Goal: Task Accomplishment & Management: Manage account settings

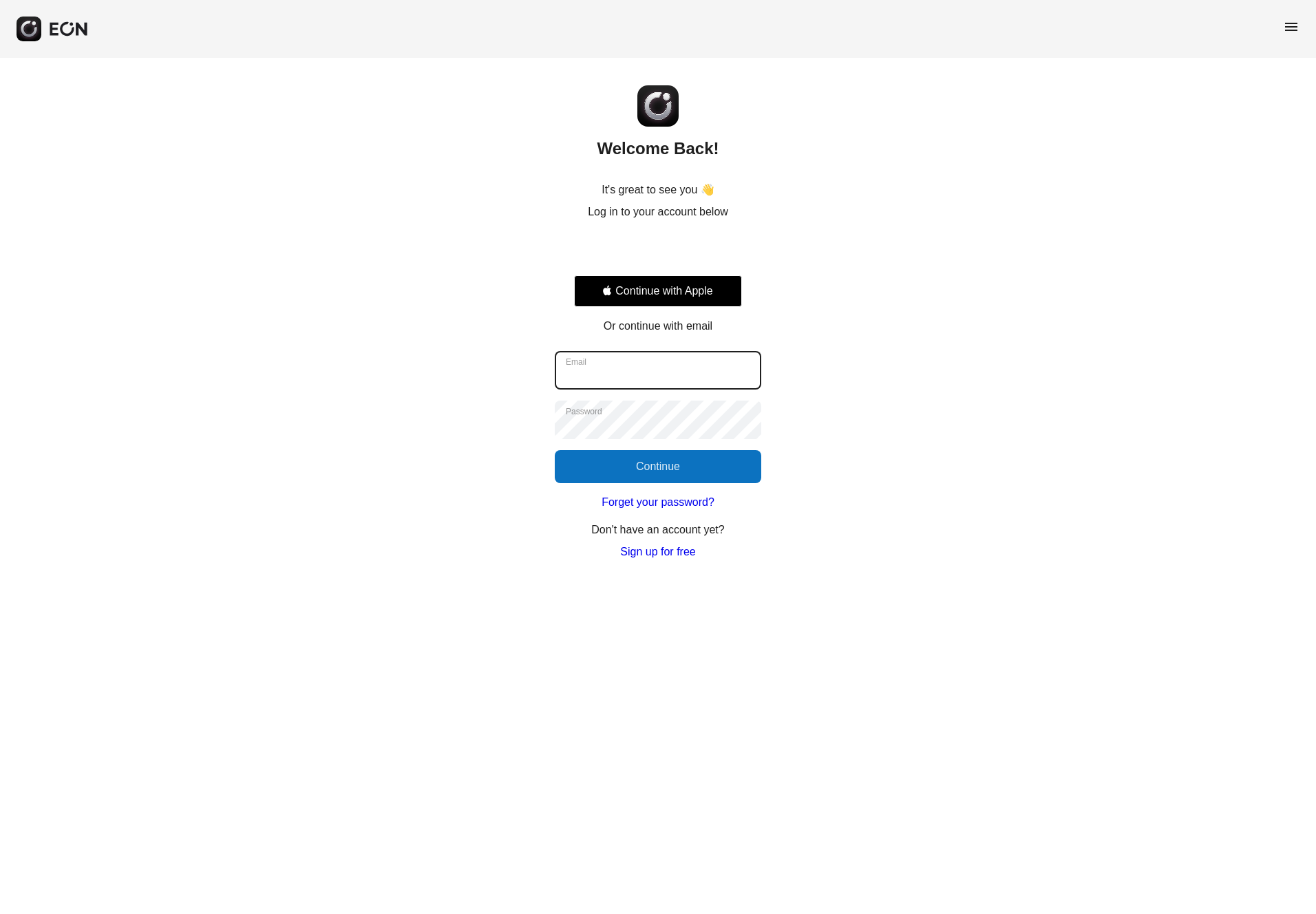
click at [650, 364] on input "Email" at bounding box center [657, 370] width 207 height 39
type input "**********"
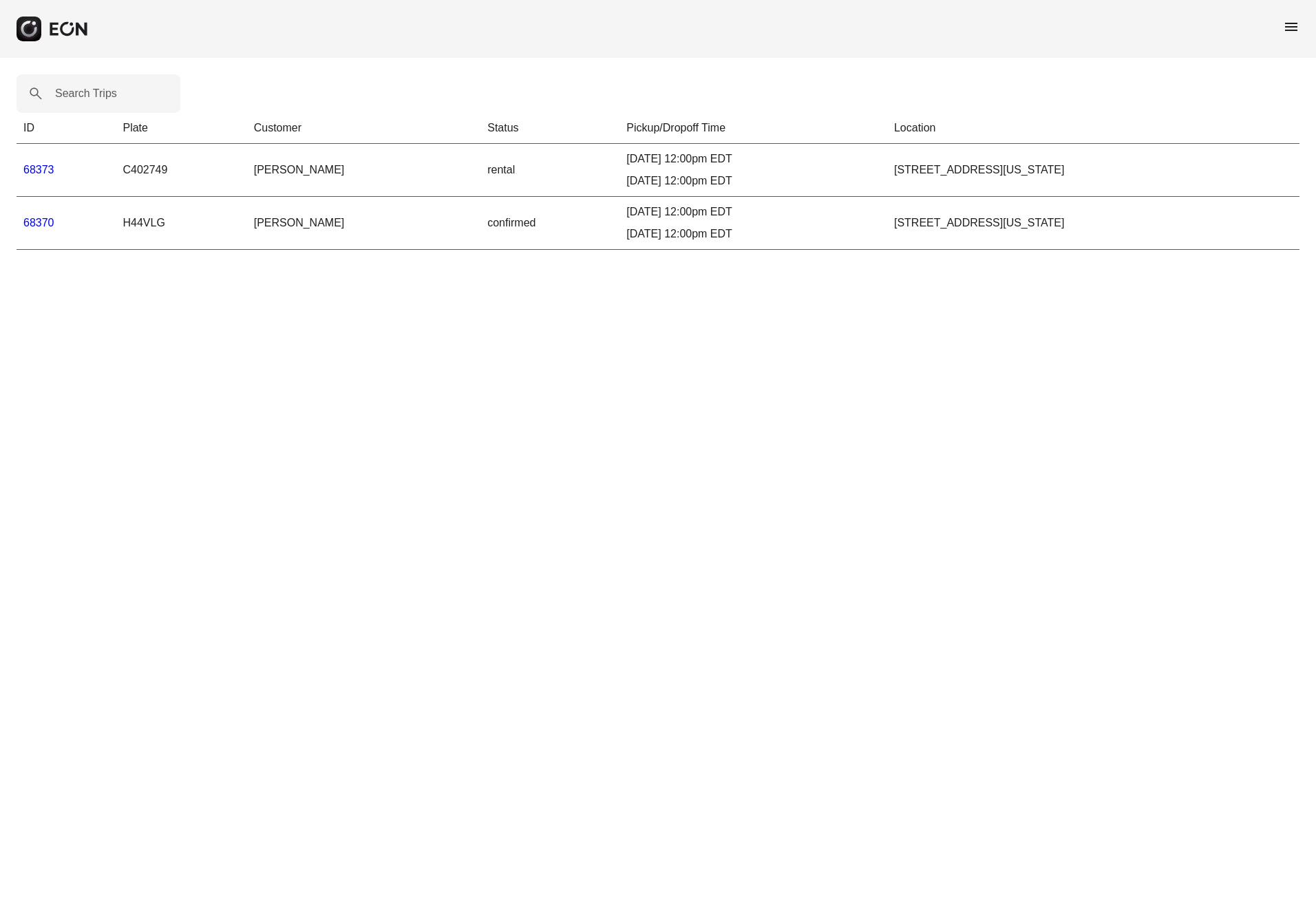
click at [45, 169] on link "68373" at bounding box center [38, 170] width 31 height 12
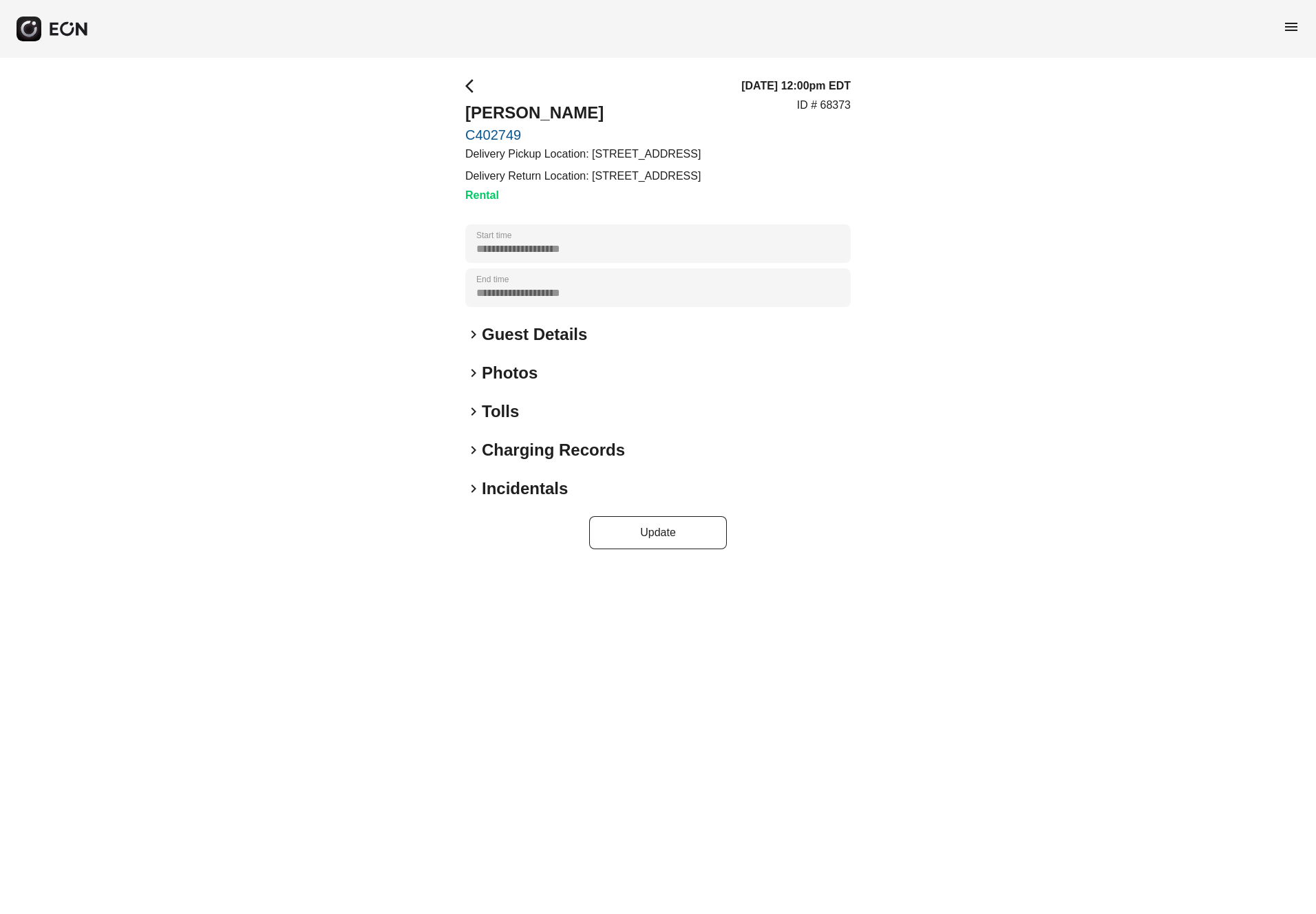
click at [472, 374] on span "keyboard_arrow_right" at bounding box center [473, 373] width 17 height 17
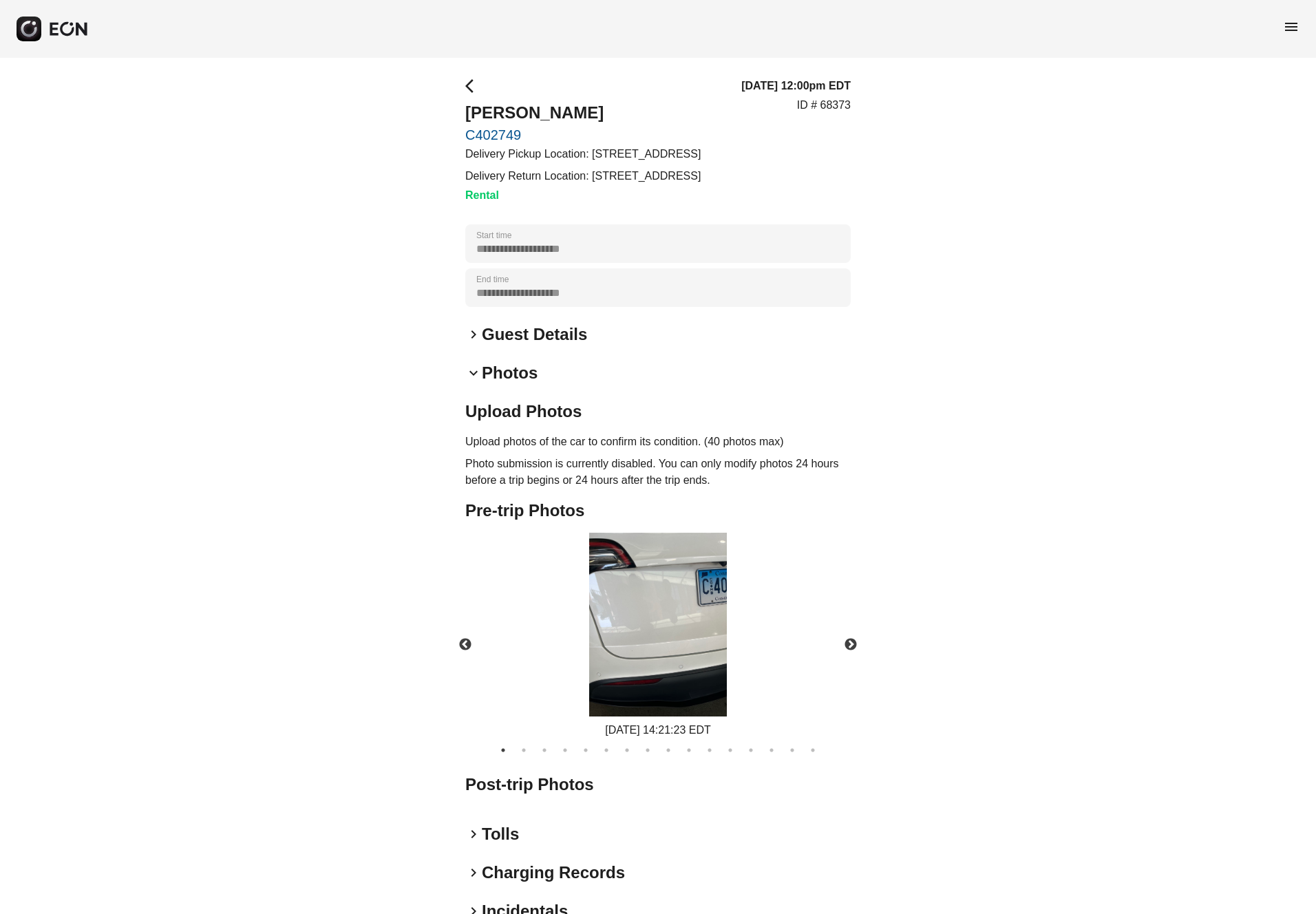
click at [472, 374] on span "keyboard_arrow_down" at bounding box center [473, 373] width 17 height 17
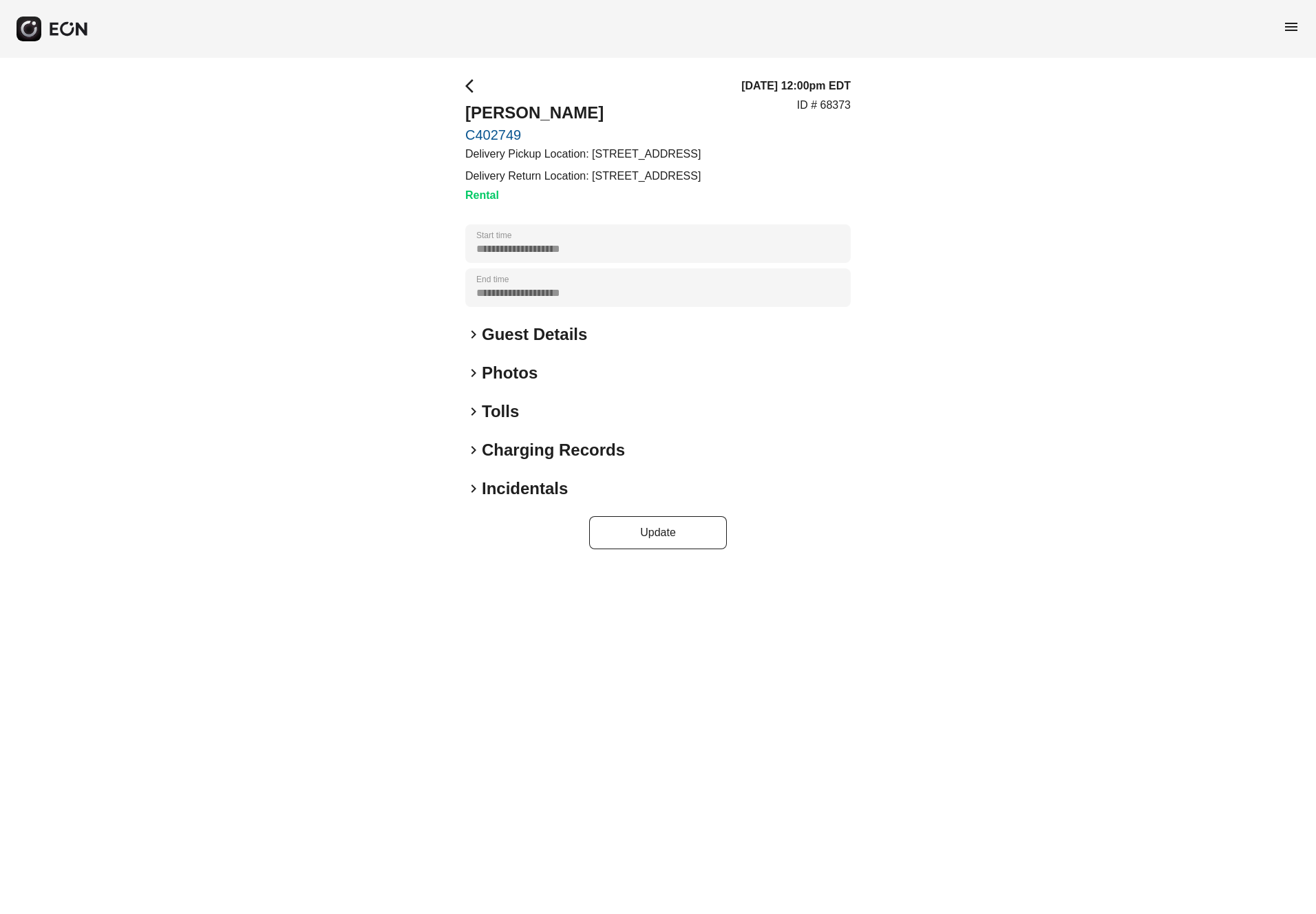
click at [472, 336] on span "keyboard_arrow_right" at bounding box center [473, 335] width 17 height 17
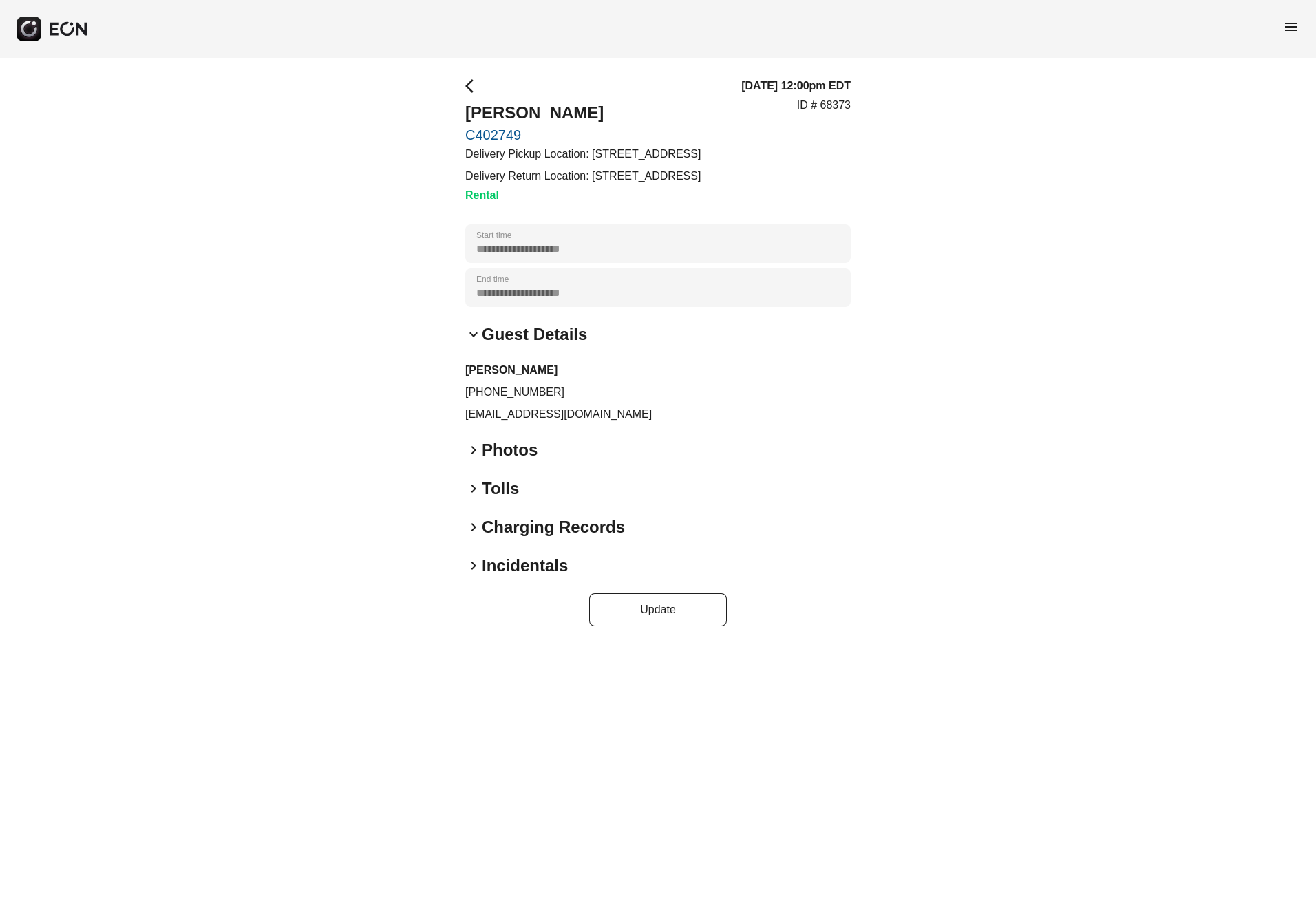
click at [472, 336] on span "keyboard_arrow_down" at bounding box center [473, 335] width 17 height 17
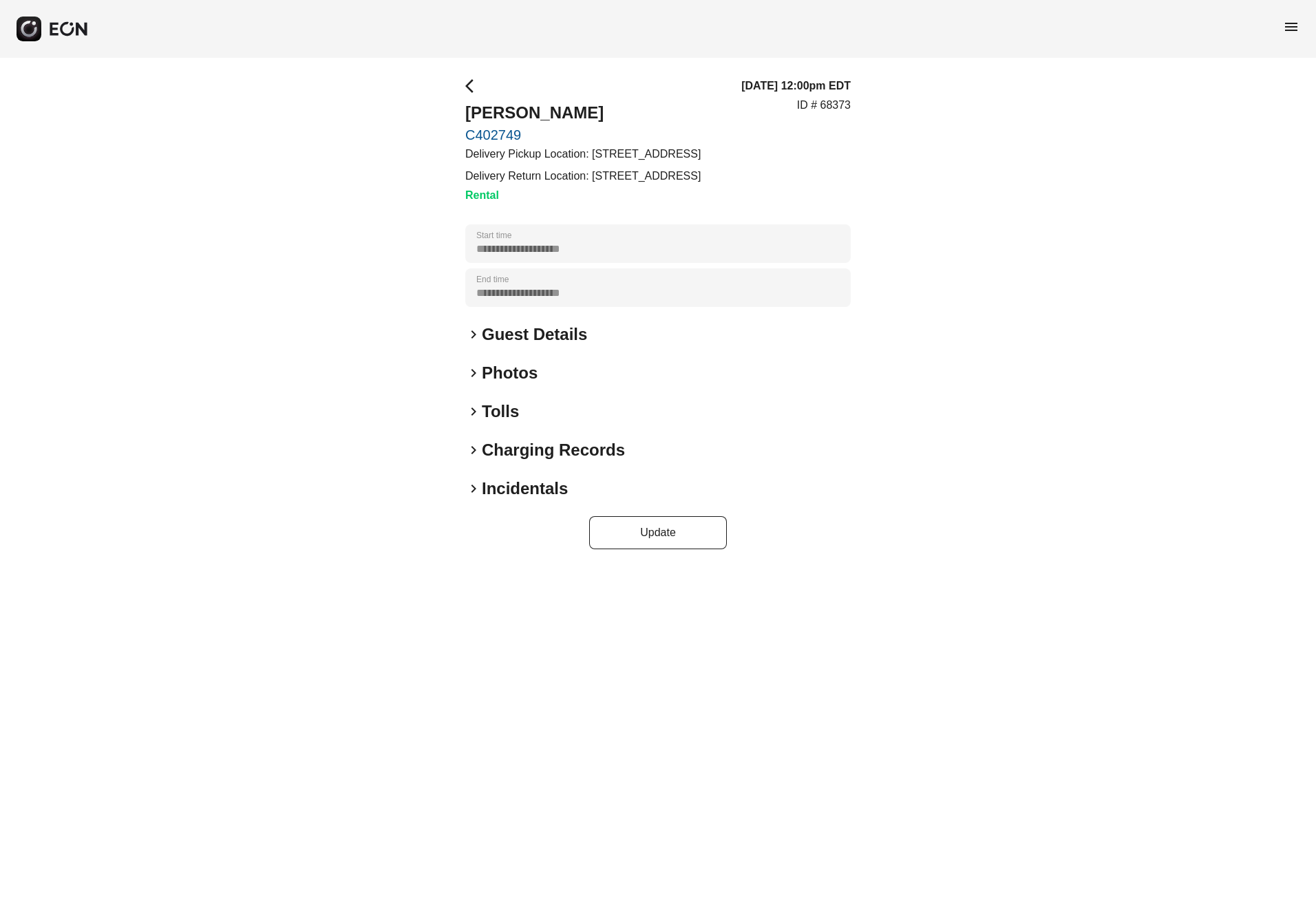
click at [473, 452] on span "keyboard_arrow_right" at bounding box center [473, 450] width 17 height 17
click at [473, 451] on span "keyboard_arrow_down" at bounding box center [473, 450] width 17 height 17
click at [507, 134] on link "C402749" at bounding box center [583, 135] width 236 height 17
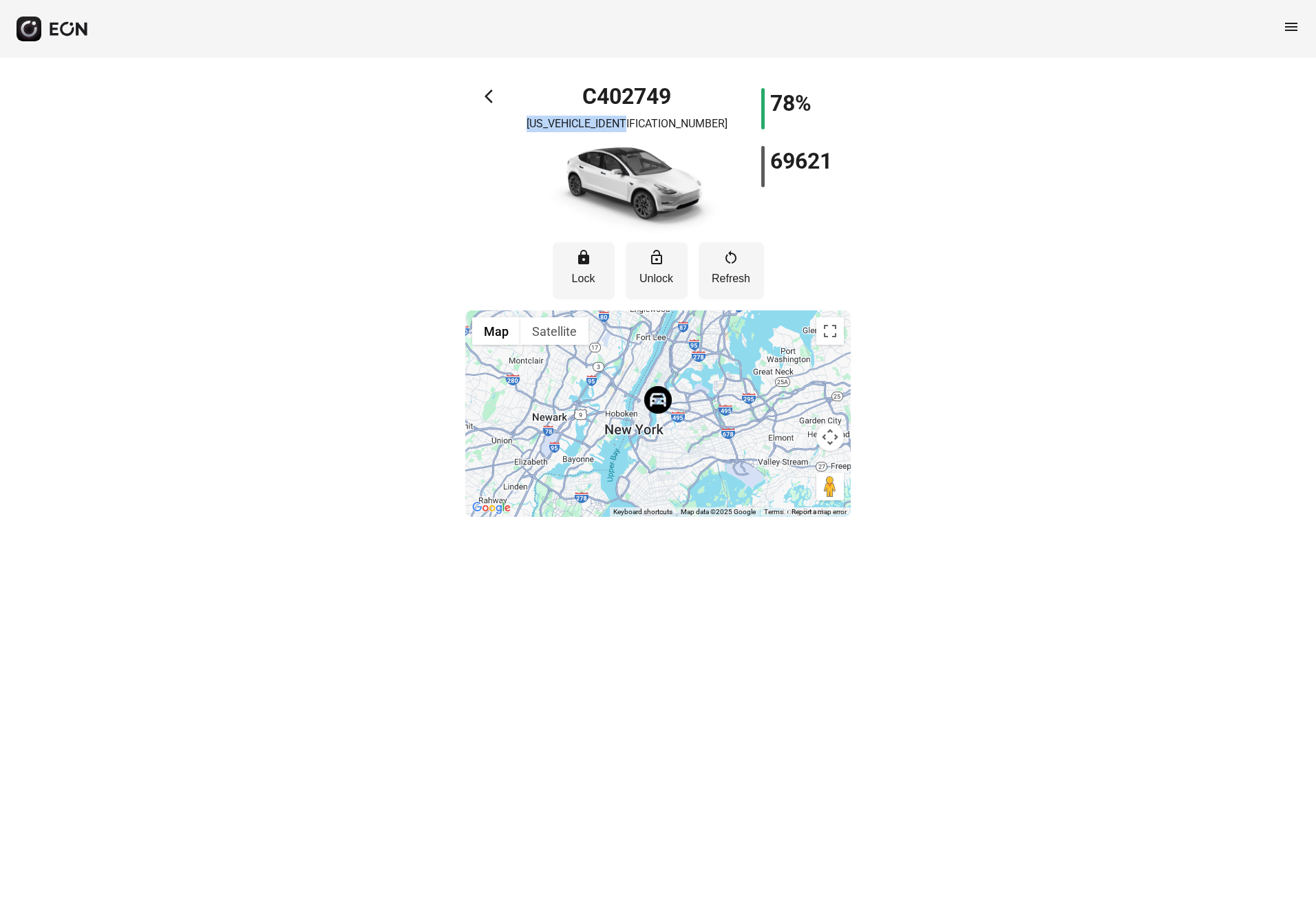
drag, startPoint x: 685, startPoint y: 125, endPoint x: 572, endPoint y: 123, distance: 113.0
click at [572, 123] on div "C402749 [US_VEHICLE_IDENTIFICATION_NUMBER]" at bounding box center [626, 161] width 193 height 146
copy p "[US_VEHICLE_IDENTIFICATION_NUMBER]"
click at [994, 370] on div "arrow_back_ios C402749 [US_VEHICLE_IDENTIFICATION_NUMBER] 78% 69621 lock Lock l…" at bounding box center [658, 294] width 1316 height 472
click at [485, 94] on span "arrow_back_ios" at bounding box center [492, 96] width 17 height 17
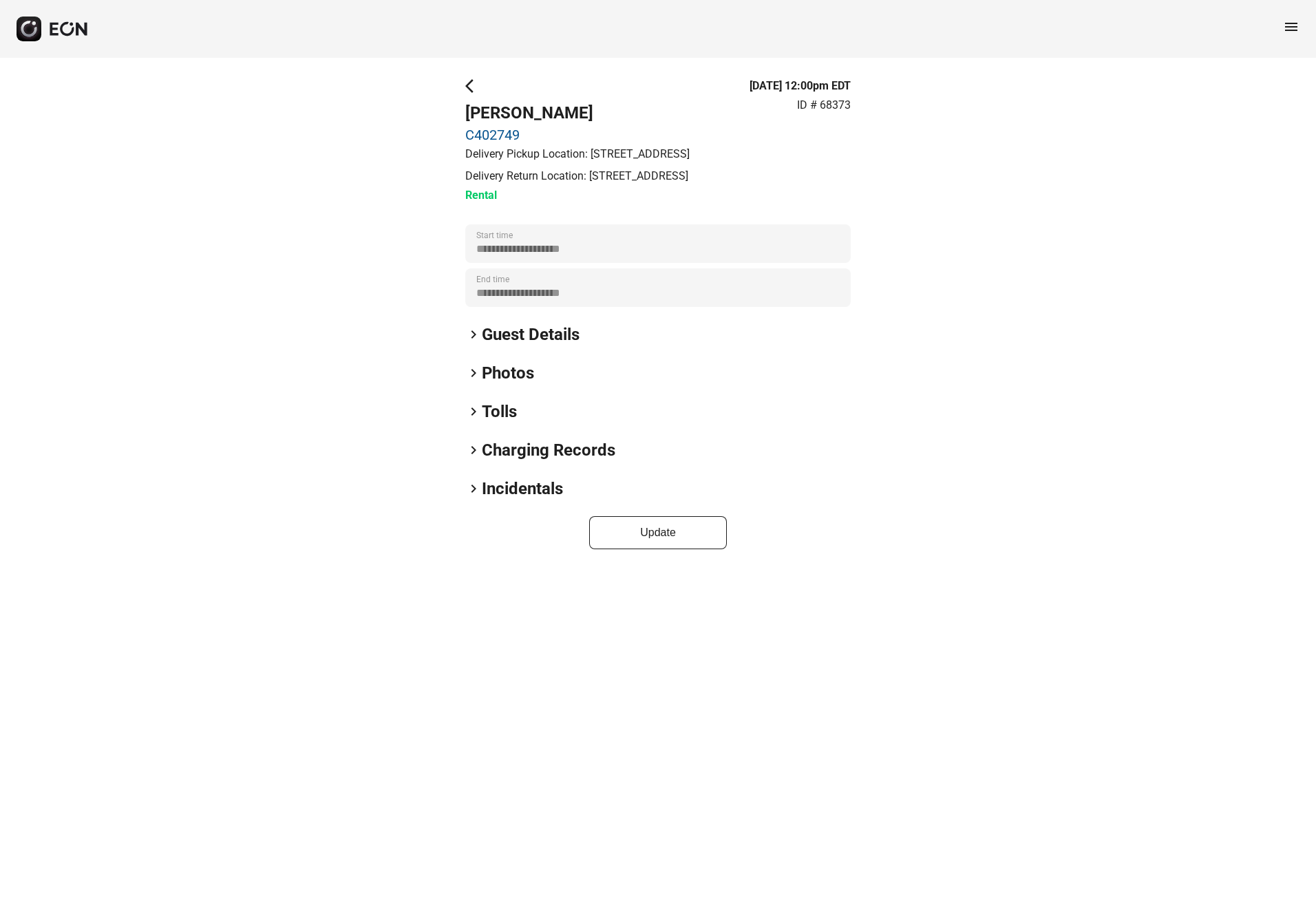
click at [469, 85] on span "arrow_back_ios" at bounding box center [473, 86] width 17 height 17
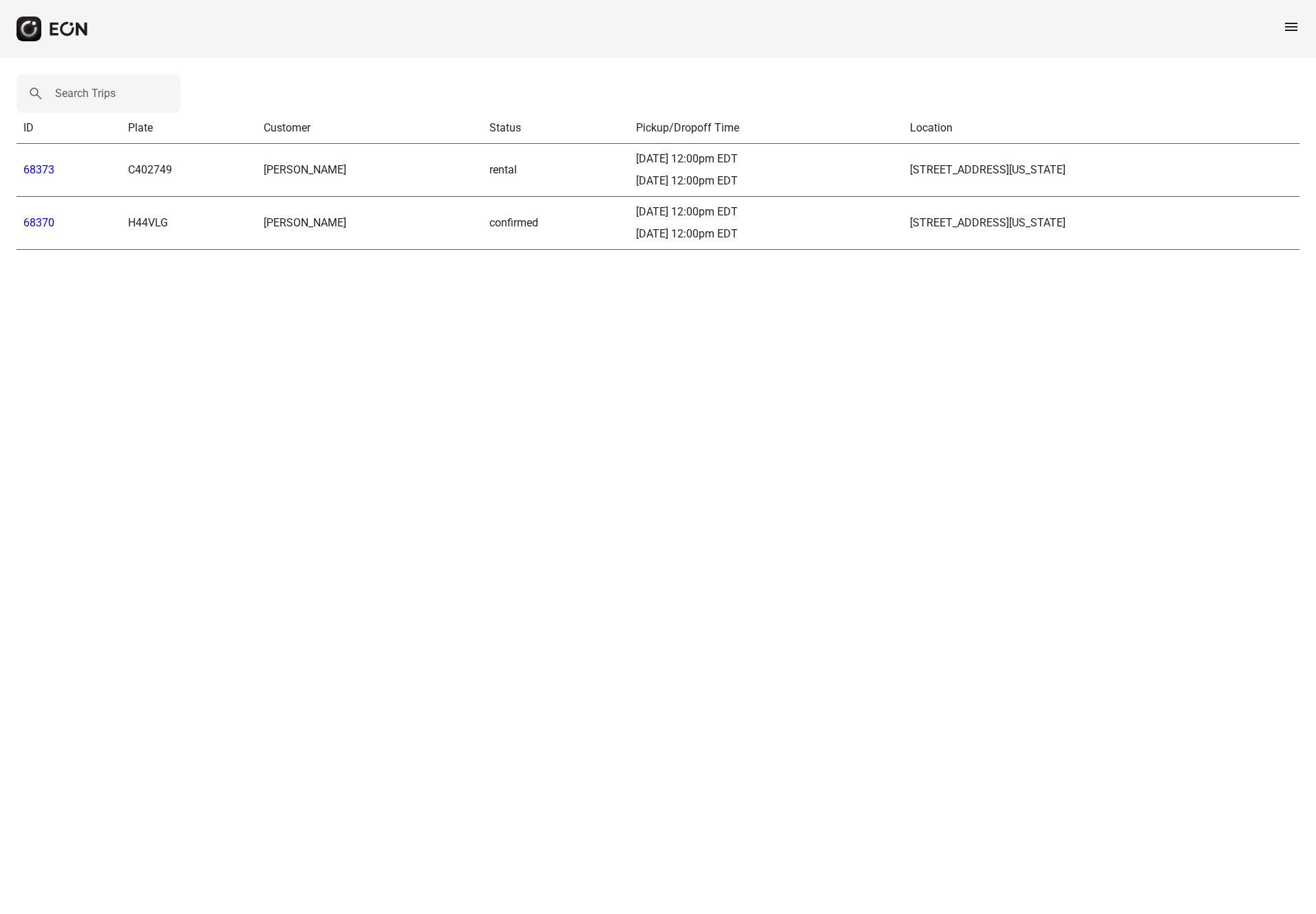
click at [43, 223] on link "68370" at bounding box center [38, 222] width 31 height 13
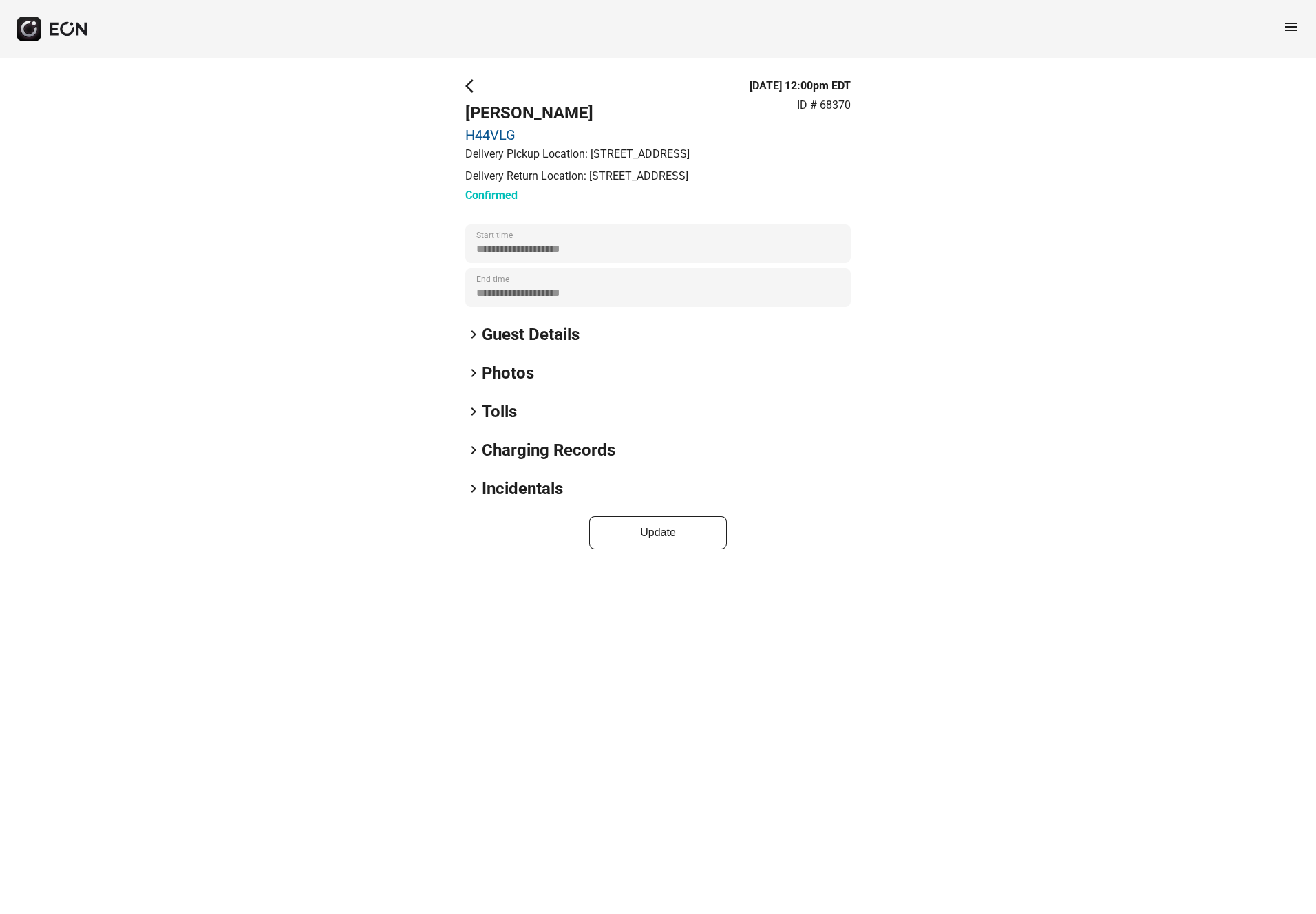
click at [498, 132] on link "H44VLG" at bounding box center [577, 135] width 225 height 17
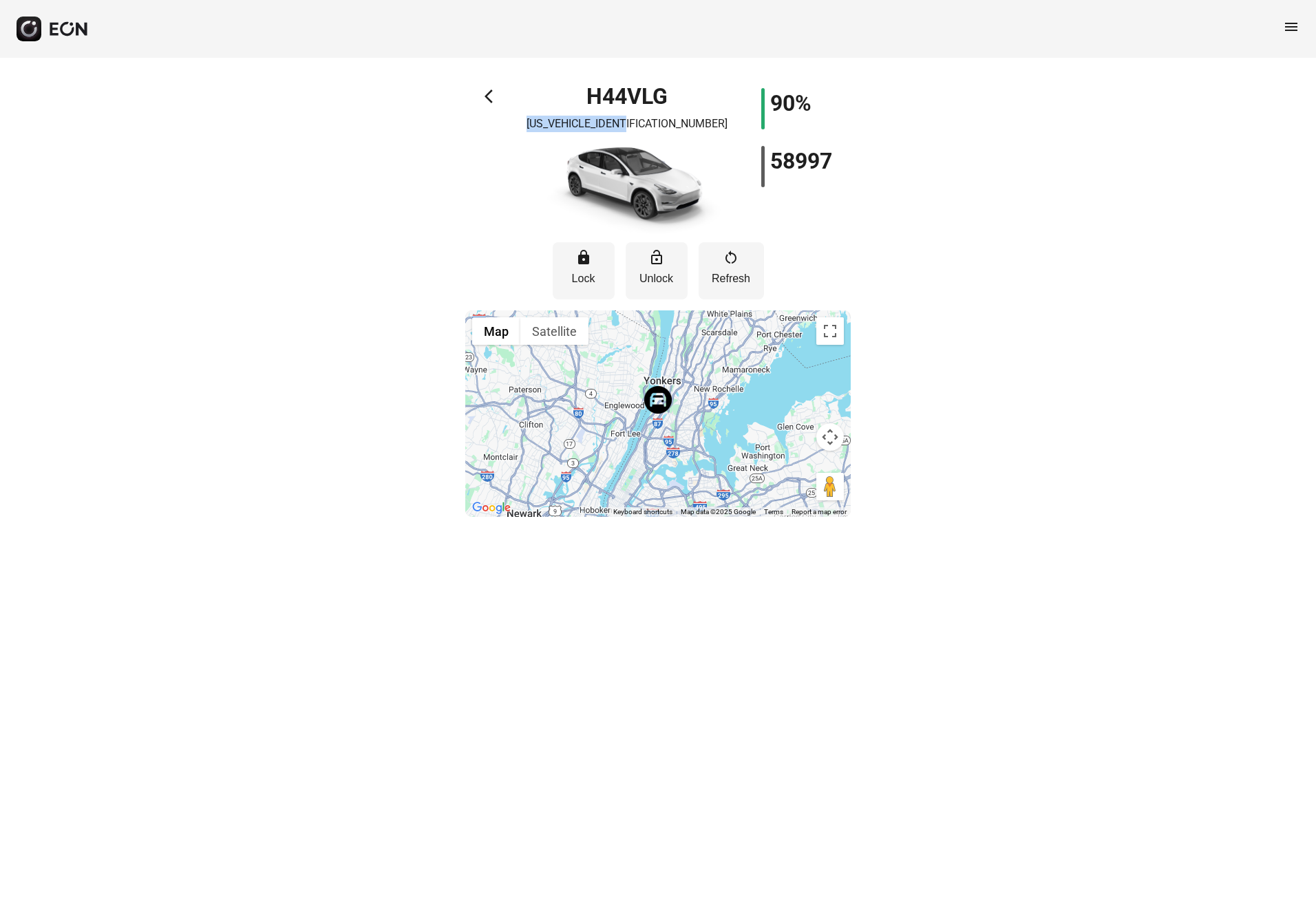
drag, startPoint x: 680, startPoint y: 123, endPoint x: 565, endPoint y: 123, distance: 115.0
click at [565, 123] on div "H44VLG [US_VEHICLE_IDENTIFICATION_NUMBER]" at bounding box center [626, 161] width 193 height 146
copy p "[US_VEHICLE_IDENTIFICATION_NUMBER]"
